Goal: Communication & Community: Answer question/provide support

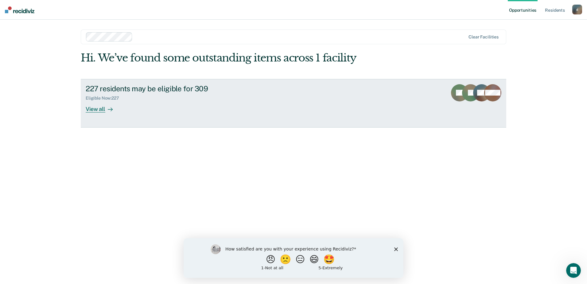
click at [151, 90] on div "227 residents may be eligible for 309" at bounding box center [194, 88] width 216 height 9
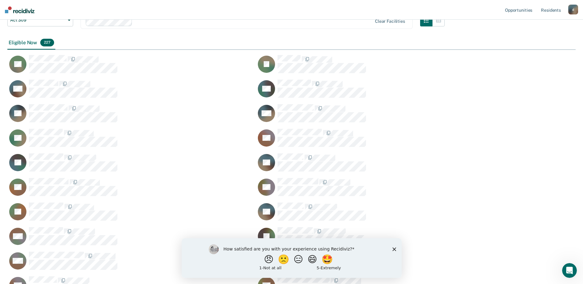
scroll to position [123, 0]
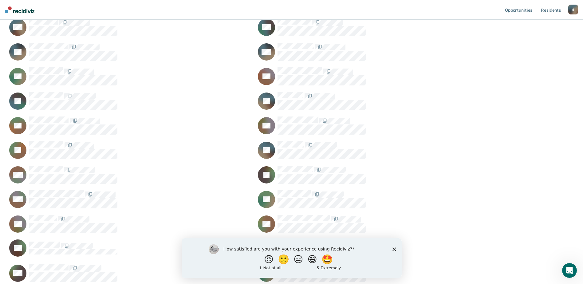
click at [395, 247] on polygon "Close survey" at bounding box center [394, 249] width 4 height 4
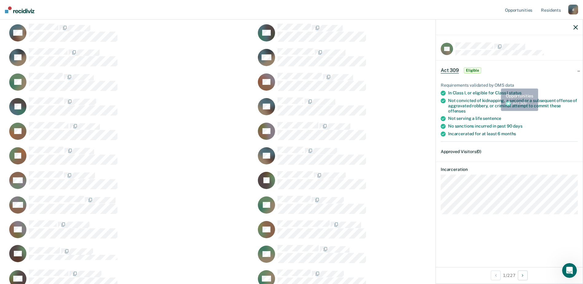
scroll to position [154, 0]
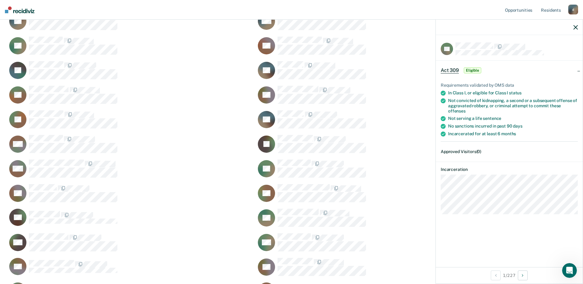
click at [569, 268] on icon "Open Intercom Messenger" at bounding box center [569, 270] width 10 height 10
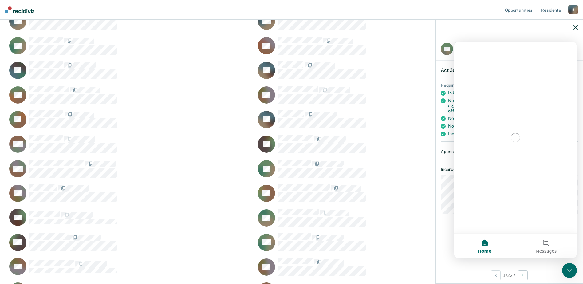
scroll to position [0, 0]
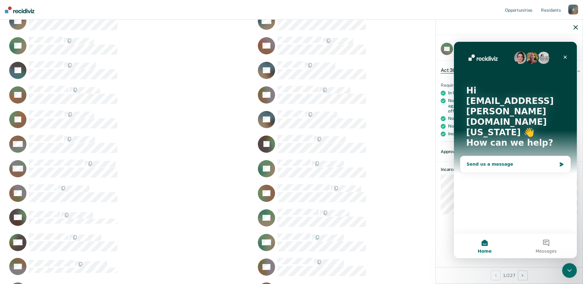
click at [507, 161] on div "Send us a message" at bounding box center [511, 164] width 90 height 6
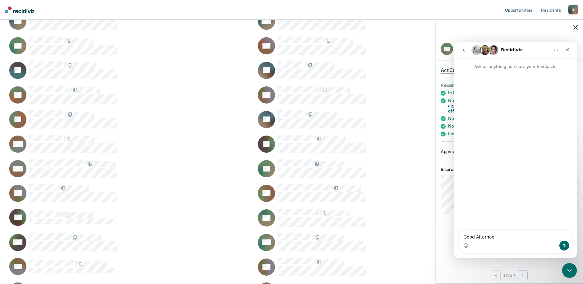
type textarea "Good Afternoon"
type textarea "C"
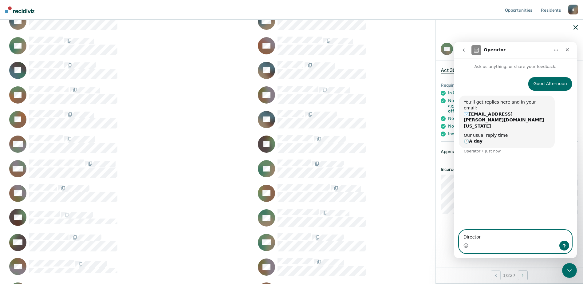
click at [481, 238] on textarea "Director" at bounding box center [515, 235] width 112 height 10
click at [501, 237] on textarea "Director [PERSON_NAME] was trying to log in, but it said it could not verify hi…" at bounding box center [515, 232] width 112 height 17
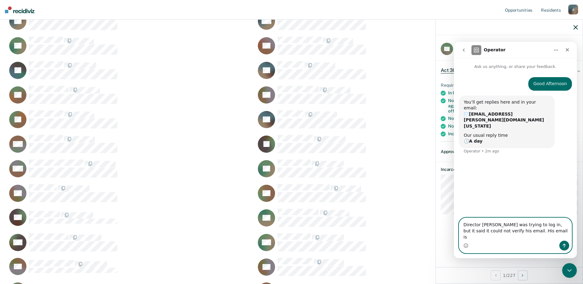
click at [528, 239] on textarea "Director [PERSON_NAME] was trying to log in, but it said it could not verify hi…" at bounding box center [515, 229] width 112 height 23
paste textarea "[PERSON_NAME][EMAIL_ADDRESS][DOMAIN_NAME][US_STATE]"
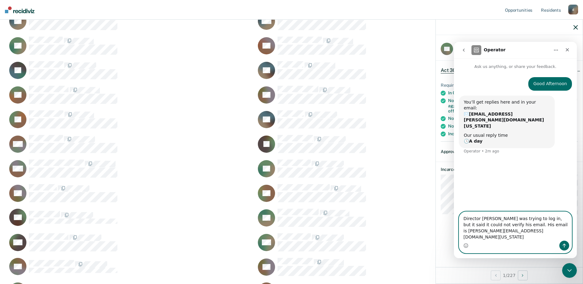
type textarea "Director [PERSON_NAME] was trying to log in, but it said it could not verify hi…"
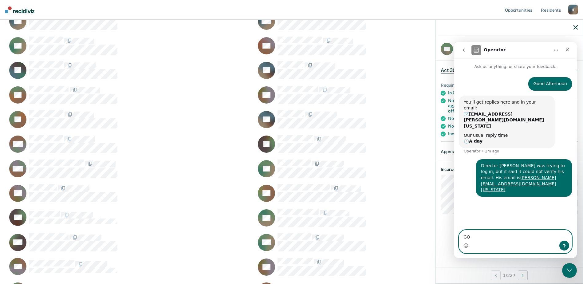
type textarea "G"
type textarea "c"
type textarea "Could you please add him. Thanks"
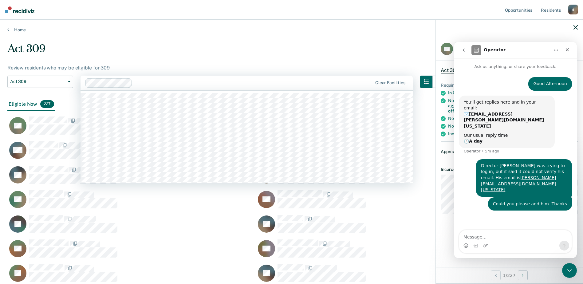
click at [168, 85] on div at bounding box center [254, 82] width 238 height 7
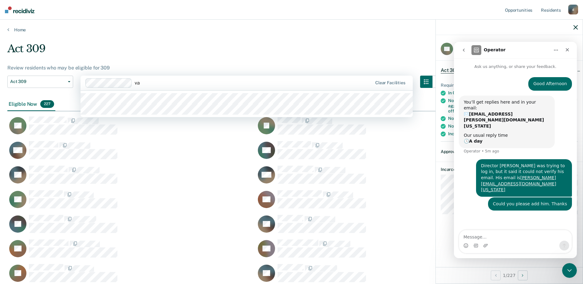
type input "var"
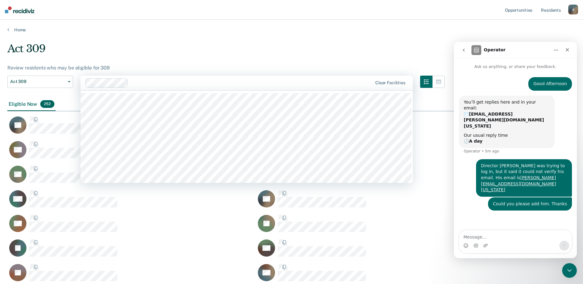
scroll to position [3165, 564]
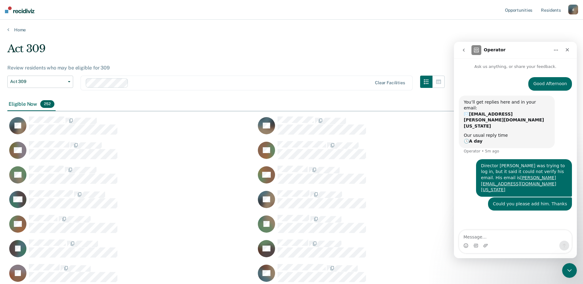
click at [187, 86] on div at bounding box center [251, 82] width 241 height 7
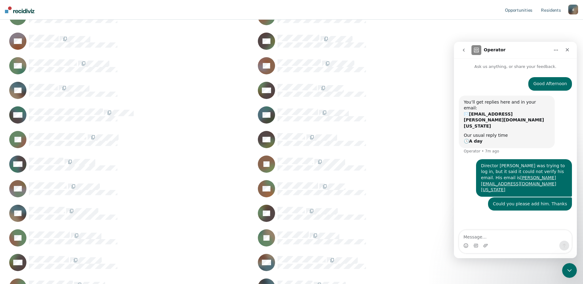
scroll to position [2328, 0]
